Goal: Task Accomplishment & Management: Manage account settings

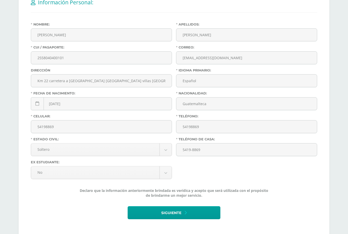
scroll to position [117, 0]
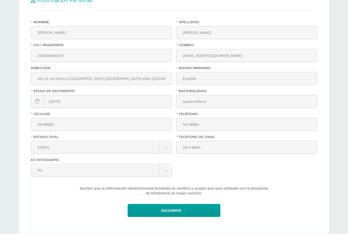
click at [180, 217] on span "Siguiente" at bounding box center [171, 210] width 20 height 12
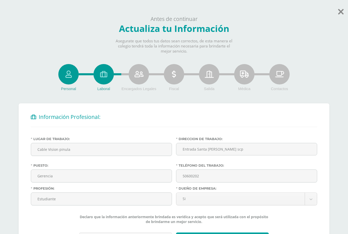
click at [249, 177] on input "50600202" at bounding box center [246, 176] width 141 height 12
type input "5"
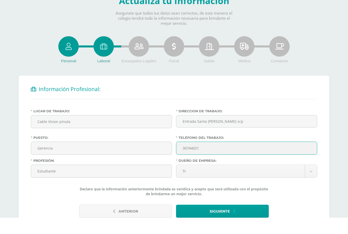
scroll to position [11, 0]
type input "30744021"
click at [238, 221] on button "Siguiente" at bounding box center [222, 227] width 93 height 13
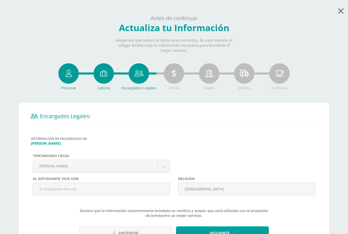
scroll to position [21, 0]
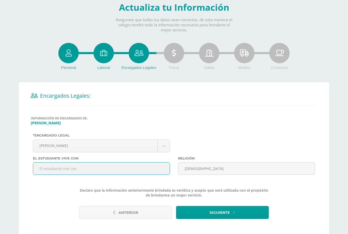
click at [136, 173] on input "text" at bounding box center [101, 168] width 137 height 12
type input "Mami y niñera"
click at [214, 215] on span "Siguiente" at bounding box center [220, 212] width 20 height 12
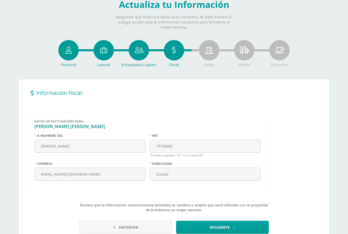
scroll to position [38, 0]
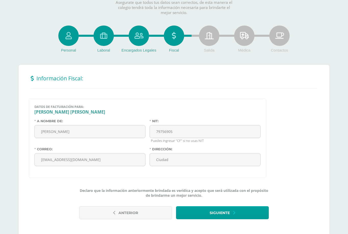
click at [226, 217] on span "Siguiente" at bounding box center [220, 212] width 20 height 12
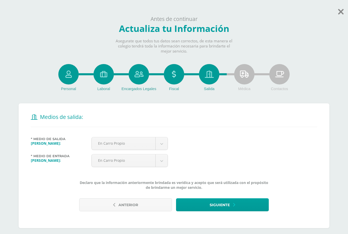
scroll to position [7, 0]
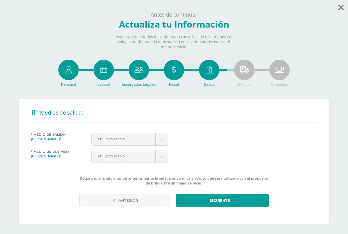
click at [223, 199] on span "Siguiente" at bounding box center [220, 200] width 20 height 12
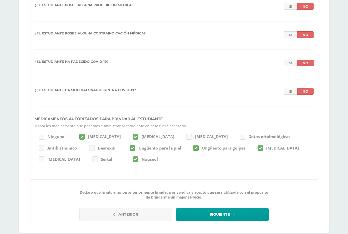
scroll to position [512, 0]
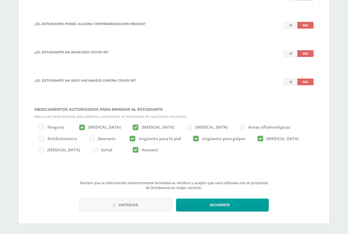
click at [209, 211] on button "Siguiente" at bounding box center [222, 204] width 93 height 13
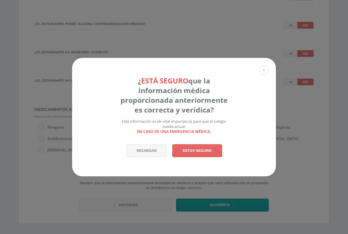
click at [213, 157] on link "Estoy seguro" at bounding box center [197, 150] width 50 height 13
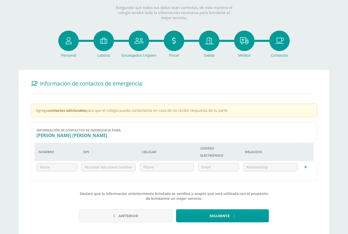
scroll to position [33, 0]
click at [220, 216] on span "Siguiente" at bounding box center [220, 216] width 20 height 12
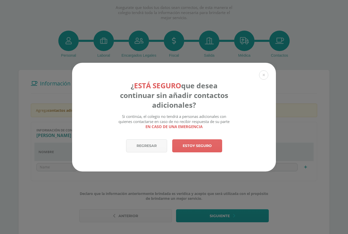
click at [207, 152] on link "Estoy seguro" at bounding box center [197, 145] width 50 height 13
click at [201, 152] on span at bounding box center [197, 145] width 49 height 12
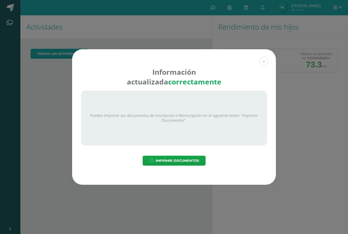
click at [186, 158] on span "Imprimir Documentos" at bounding box center [177, 160] width 43 height 9
click at [262, 58] on button at bounding box center [263, 61] width 9 height 9
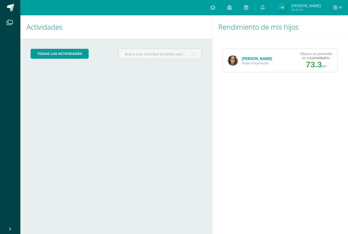
click at [310, 8] on span "Mi Perfil" at bounding box center [306, 10] width 29 height 4
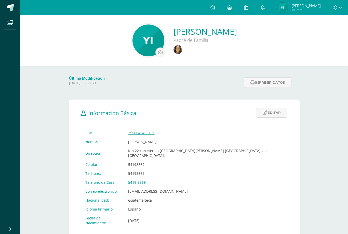
click at [232, 8] on icon at bounding box center [230, 7] width 4 height 5
click at [215, 6] on icon at bounding box center [212, 7] width 5 height 5
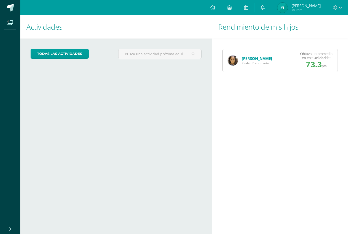
click at [258, 66] on div "[PERSON_NAME] Preprimaria" at bounding box center [250, 60] width 55 height 23
click at [316, 61] on span "73.3" at bounding box center [314, 64] width 16 height 9
click at [254, 8] on link at bounding box center [246, 7] width 16 height 15
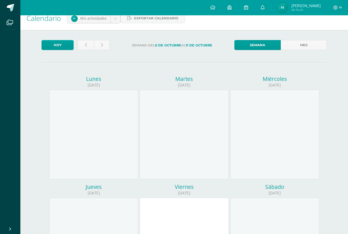
scroll to position [8, 0]
click at [272, 44] on link "Semana" at bounding box center [258, 45] width 46 height 10
click at [87, 48] on link at bounding box center [86, 45] width 16 height 10
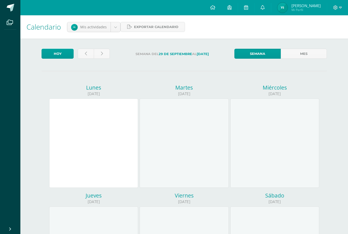
click at [86, 52] on icon at bounding box center [86, 53] width 2 height 4
click at [271, 7] on link at bounding box center [263, 7] width 16 height 15
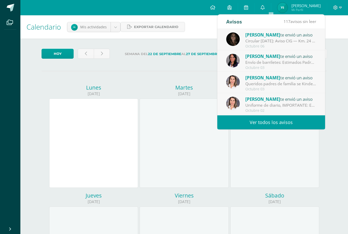
click at [306, 42] on div "Circular [DATE]: Aviso CIG — Km. 24 CAES: Por trabajos por derrumbe, la vía sig…" at bounding box center [280, 41] width 71 height 6
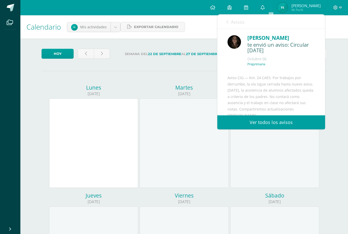
click at [271, 7] on link at bounding box center [263, 7] width 16 height 15
click at [235, 21] on span "Avisos" at bounding box center [238, 22] width 14 height 6
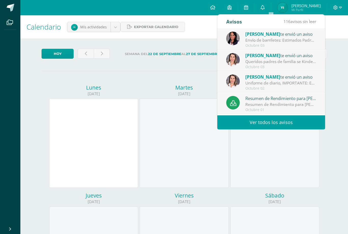
scroll to position [22, 0]
click at [306, 80] on div "Uniforme de diario, IMPORTANTE: Estimados padres [PERSON_NAME], Solicitamos el …" at bounding box center [280, 83] width 71 height 6
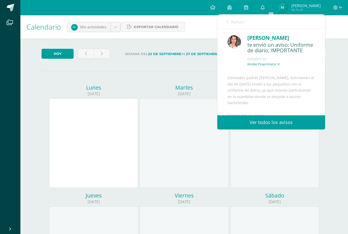
click at [299, 79] on div "Estimados padres de Kinder, Solicitamos el día de mañana enviar a los pequeños …" at bounding box center [271, 122] width 87 height 94
click at [227, 23] on icon at bounding box center [227, 22] width 2 height 4
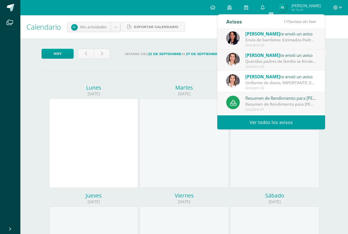
click at [289, 61] on div "Queridos padres de familia se Kinder:: Queridos padres de Familia: Comparto que…" at bounding box center [280, 61] width 71 height 6
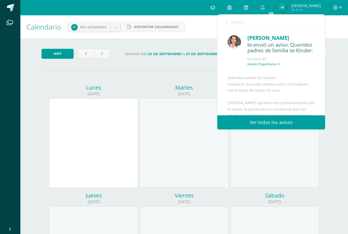
click at [229, 23] on link "Avisos" at bounding box center [235, 22] width 18 height 15
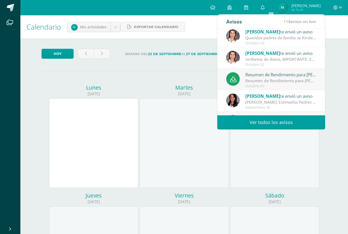
scroll to position [46, 0]
click at [295, 74] on div "Resumen de Rendimiento para [PERSON_NAME]" at bounding box center [280, 74] width 71 height 7
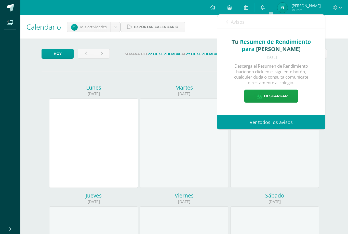
click at [230, 23] on link "Avisos" at bounding box center [235, 22] width 18 height 15
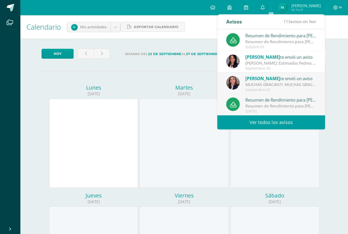
scroll to position [85, 0]
click at [302, 82] on div "MUCHAS GRACIAS!!!: MUCHAS GRACIAS, por el entusiasmo, la creatividad y la dedic…" at bounding box center [280, 85] width 71 height 6
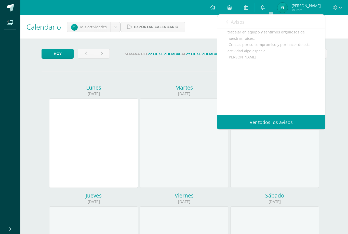
scroll to position [99, 0]
click at [218, 12] on link at bounding box center [212, 7] width 17 height 15
